Goal: Task Accomplishment & Management: Complete application form

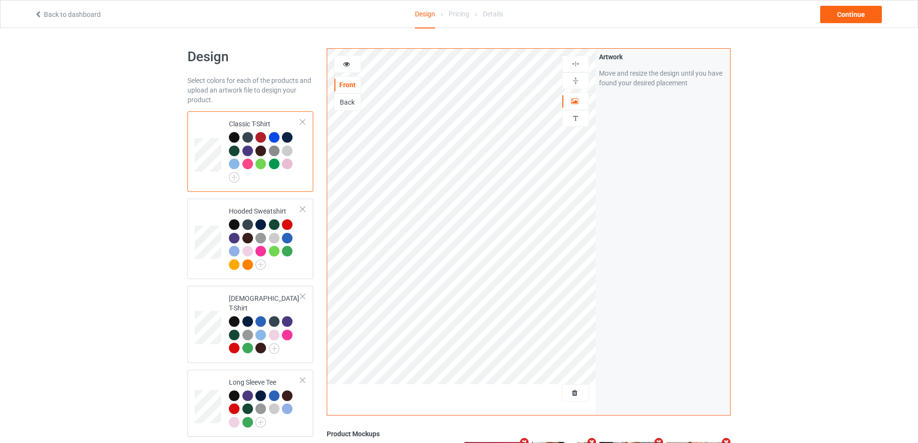
click at [578, 385] on div at bounding box center [575, 392] width 27 height 17
click at [570, 389] on span "Delete all designs" at bounding box center [553, 393] width 51 height 8
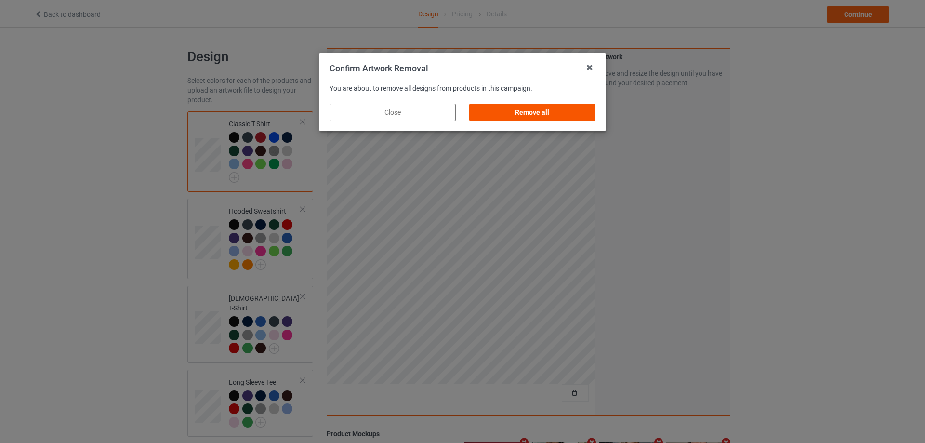
click at [544, 113] on div "Remove all" at bounding box center [532, 112] width 126 height 17
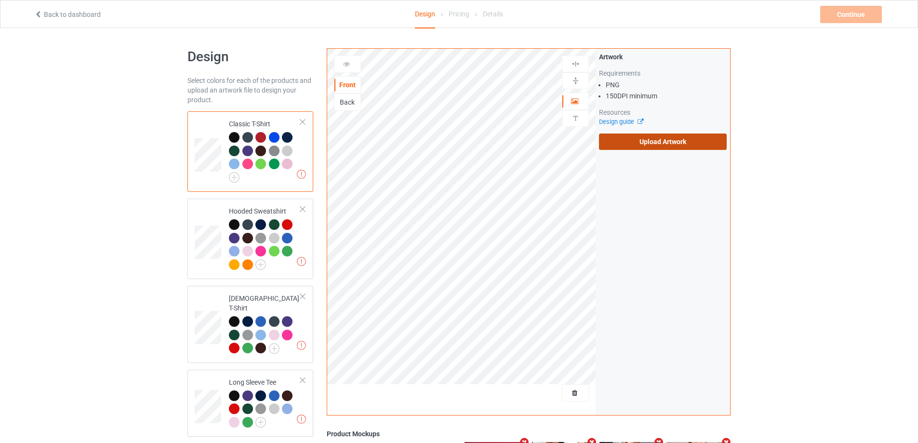
click at [668, 146] on label "Upload Artwork" at bounding box center [663, 141] width 128 height 16
click at [0, 0] on input "Upload Artwork" at bounding box center [0, 0] width 0 height 0
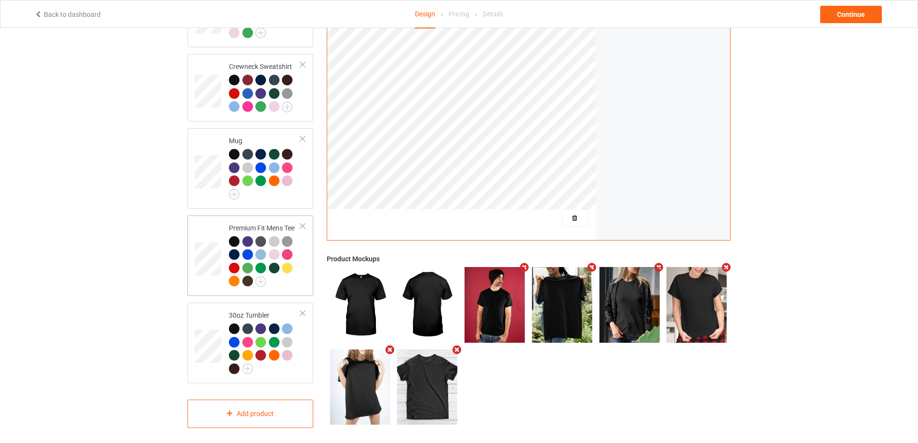
scroll to position [245, 0]
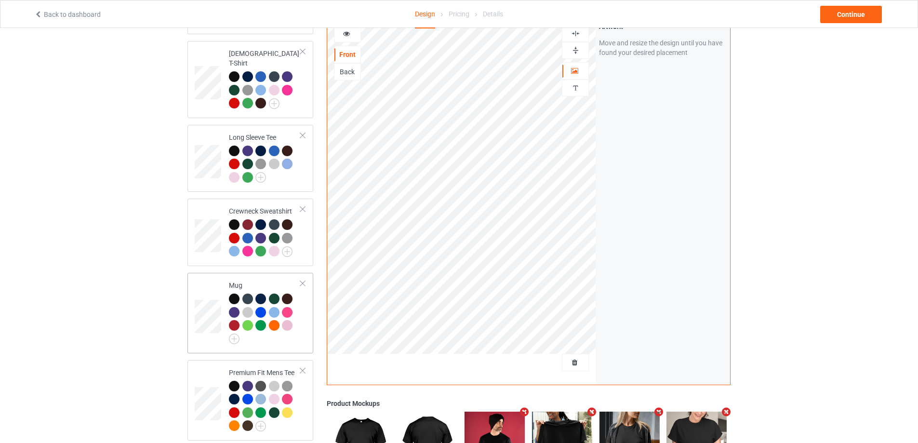
click at [299, 333] on div at bounding box center [265, 318] width 72 height 51
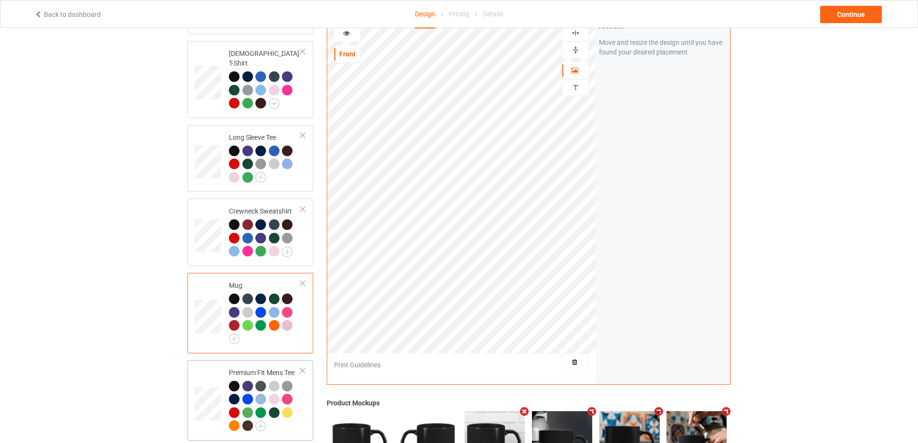
scroll to position [389, 0]
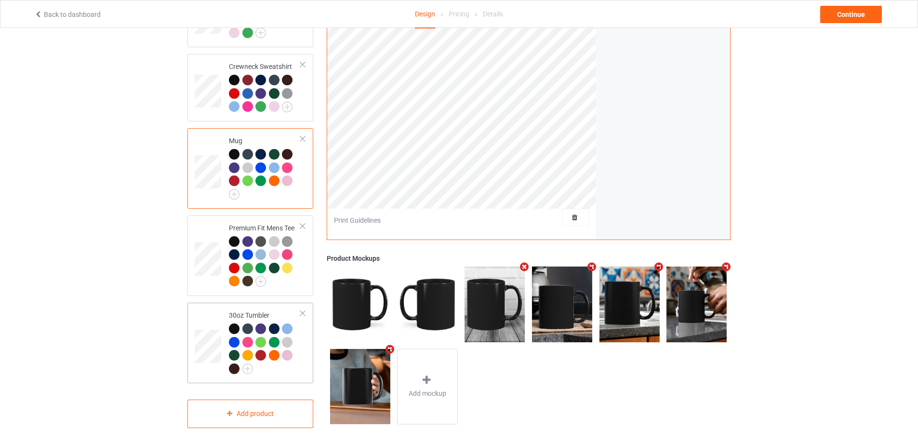
click at [298, 359] on div at bounding box center [265, 349] width 72 height 53
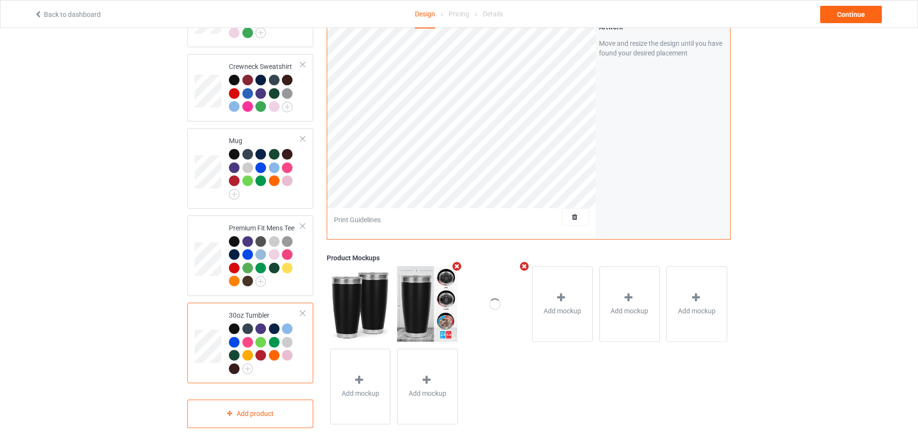
scroll to position [245, 0]
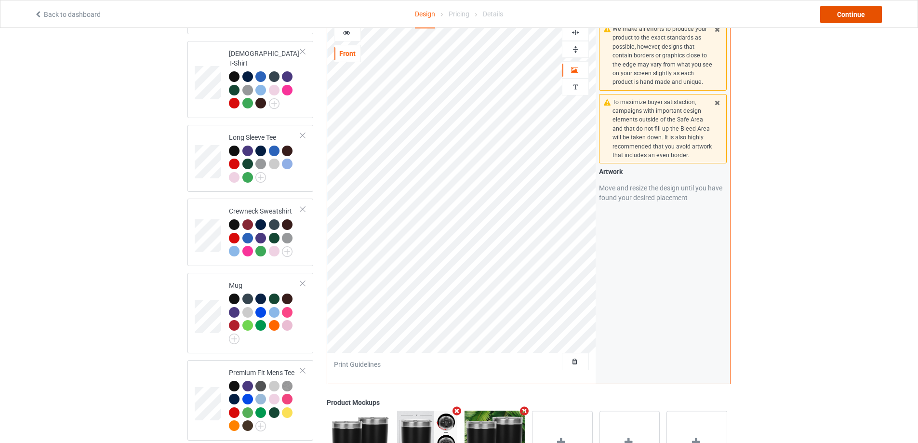
click at [849, 13] on div "Continue" at bounding box center [851, 14] width 62 height 17
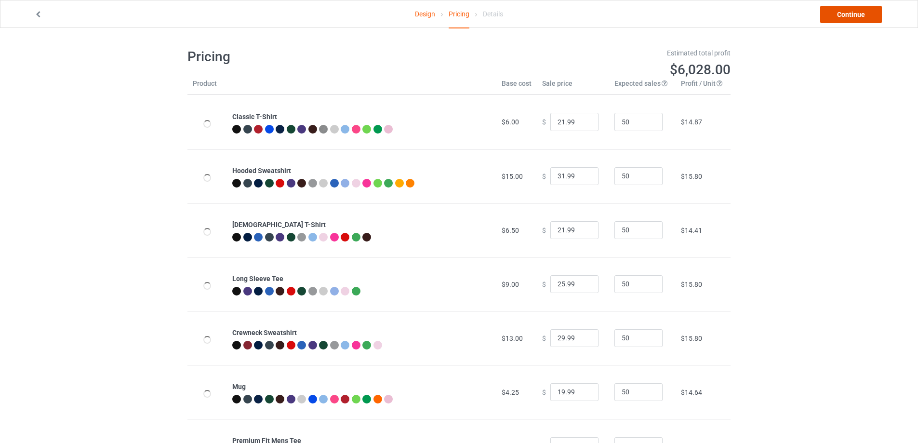
click at [870, 22] on link "Continue" at bounding box center [851, 14] width 62 height 17
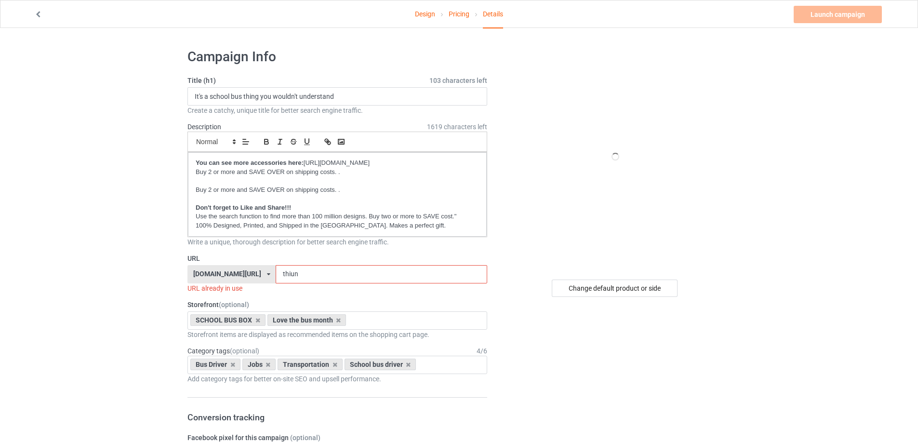
click at [297, 271] on input "thiun" at bounding box center [381, 274] width 211 height 18
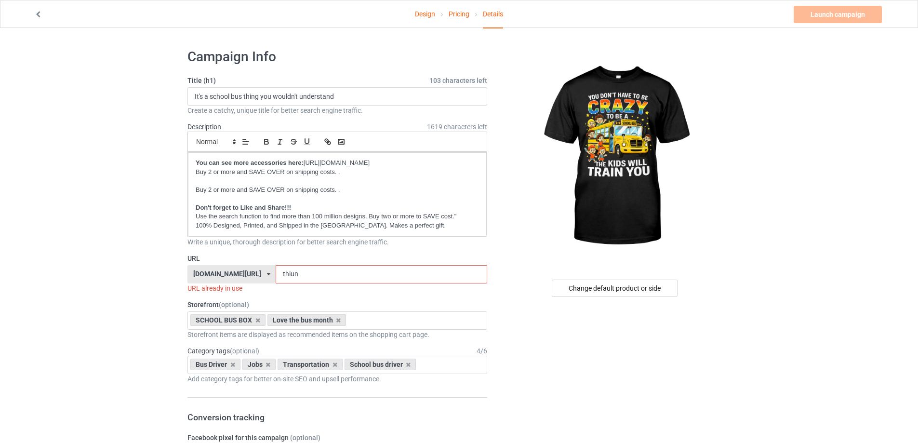
click at [297, 271] on input "thiun" at bounding box center [381, 274] width 211 height 18
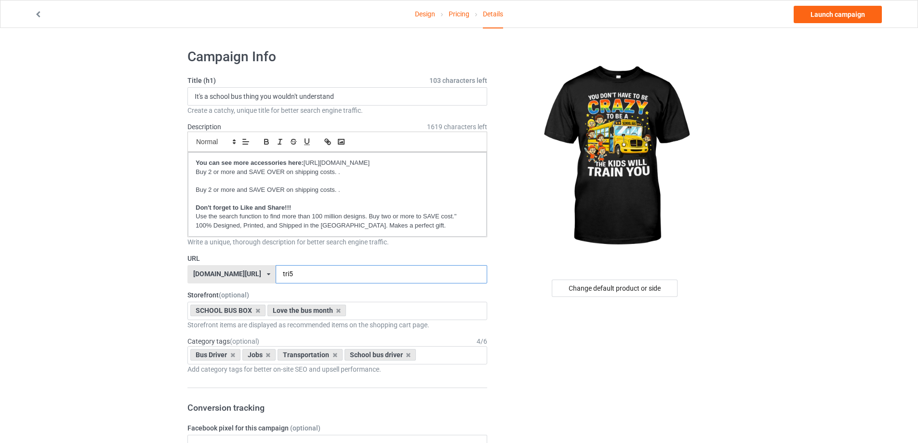
type input "tri5"
click at [295, 96] on input "It's a school bus thing you wouldn't understand" at bounding box center [337, 96] width 300 height 18
paste input "You don't have to be crazy to work here, the kids will train you"
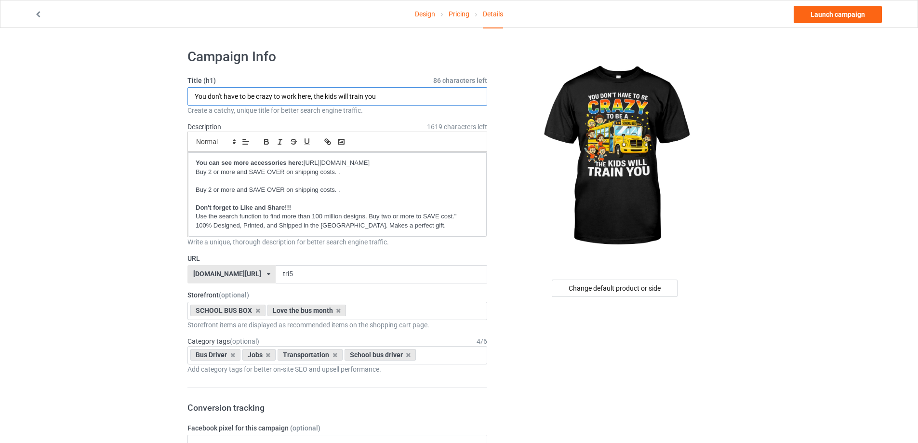
drag, startPoint x: 282, startPoint y: 96, endPoint x: 313, endPoint y: 94, distance: 30.9
click at [313, 94] on input "You don't have to be crazy to work here, the kids will train you" at bounding box center [337, 96] width 300 height 18
click at [303, 99] on input "You don't have to be crazy to be a the kids will train you" at bounding box center [337, 96] width 300 height 18
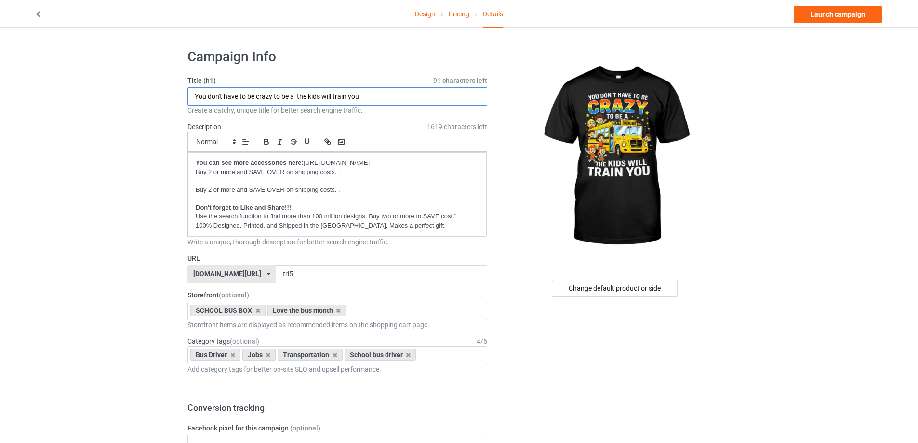
type input "You don't have to be crazy to be a the kids will train you"
